Goal: Task Accomplishment & Management: Use online tool/utility

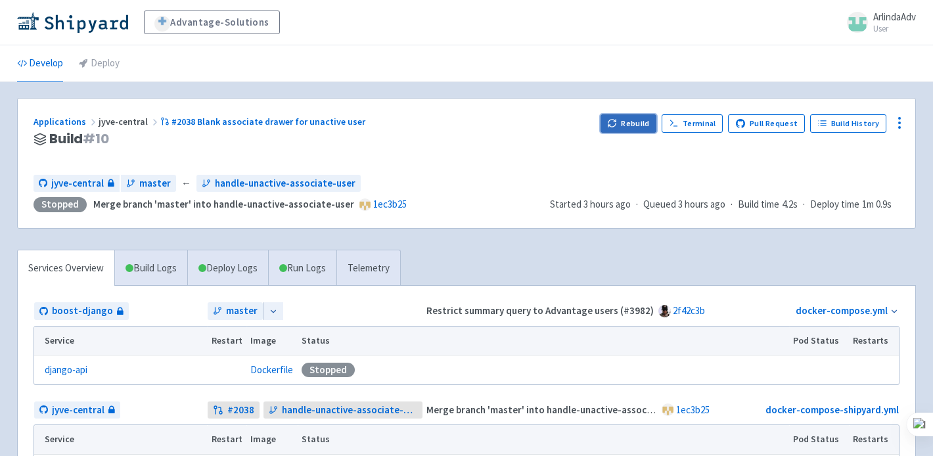
click at [651, 118] on button "Rebuild" at bounding box center [628, 123] width 56 height 18
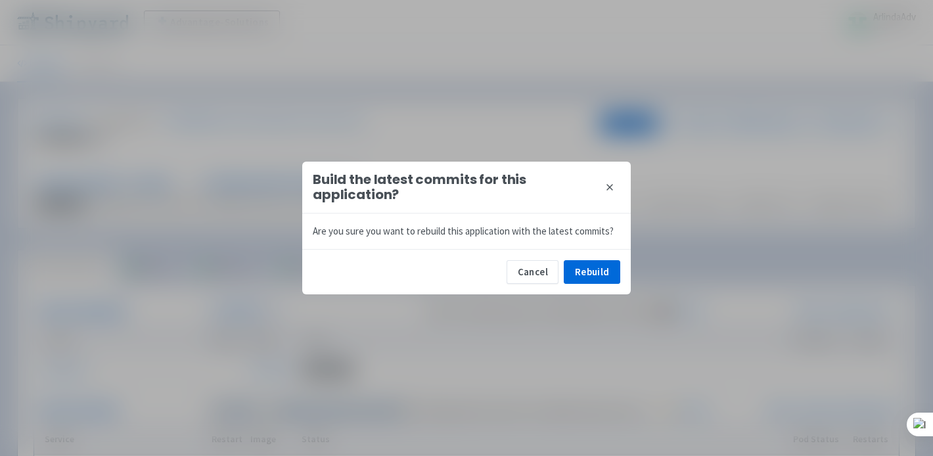
click at [597, 258] on div "Cancel Rebuild" at bounding box center [466, 271] width 328 height 45
click at [597, 265] on button "Rebuild" at bounding box center [592, 272] width 56 height 24
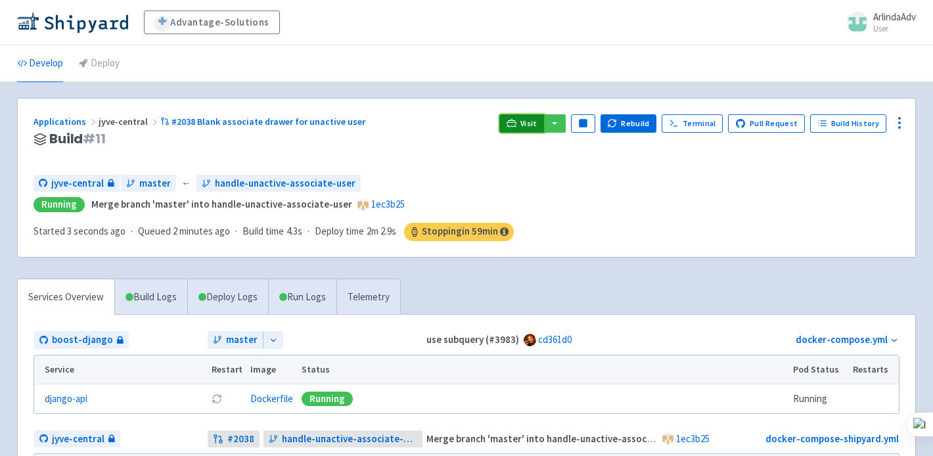
click at [517, 127] on icon at bounding box center [511, 125] width 11 height 1
